Goal: Transaction & Acquisition: Purchase product/service

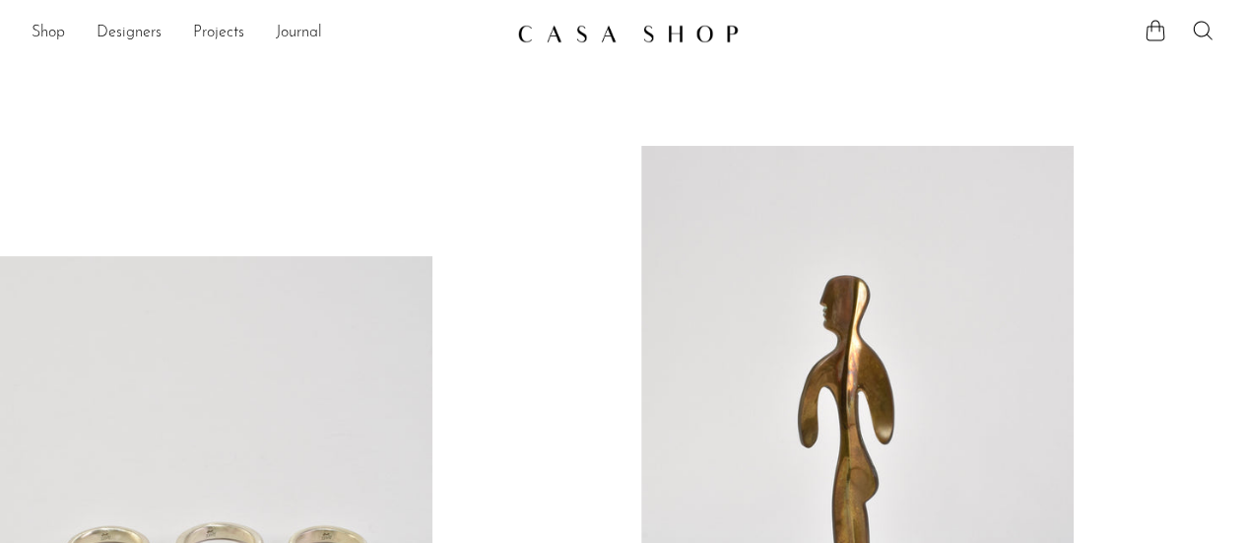
click at [818, 314] on link at bounding box center [857, 449] width 432 height 606
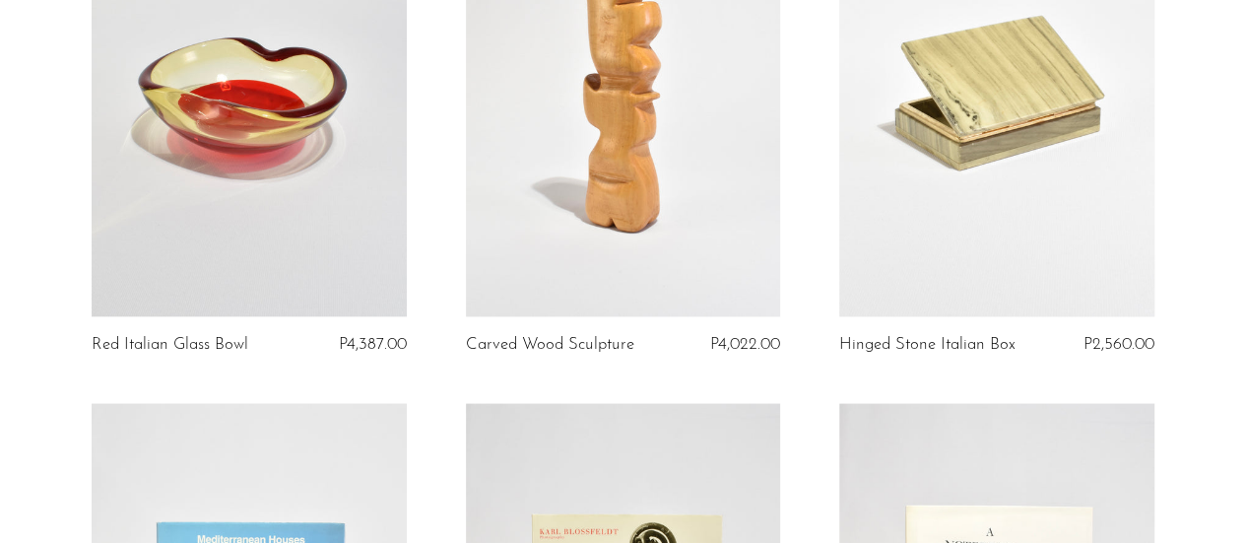
scroll to position [1675, 0]
